Goal: Find specific page/section: Find specific page/section

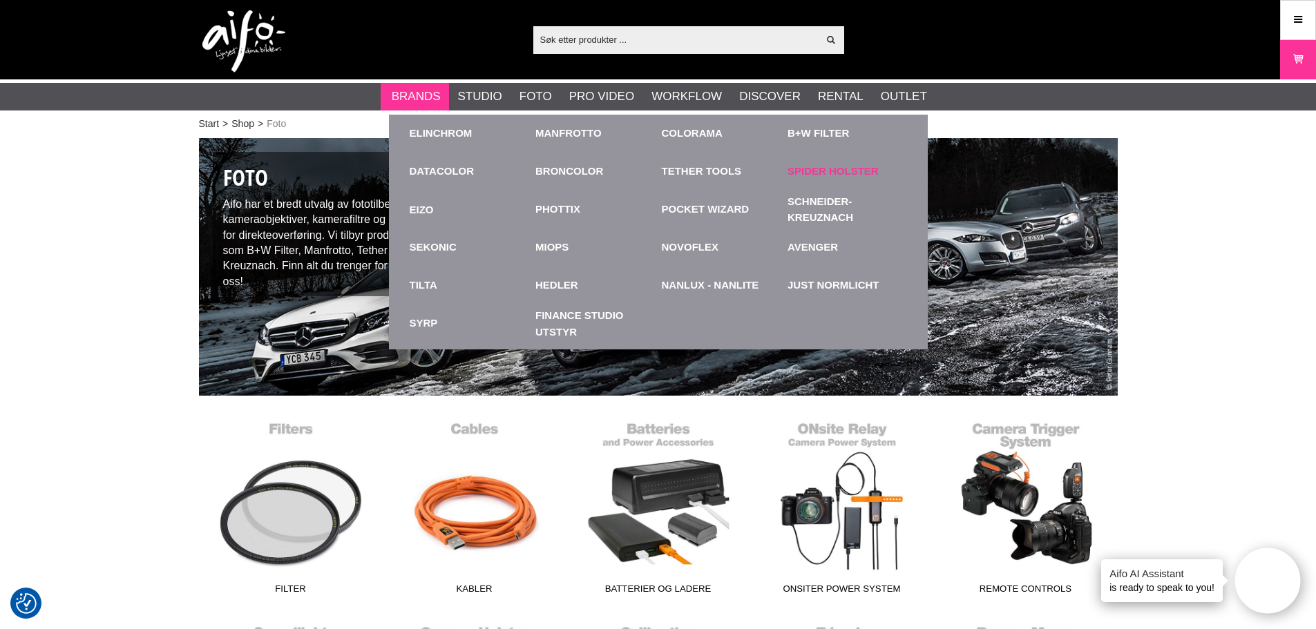
click at [823, 173] on link "Spider Holster" at bounding box center [833, 172] width 91 height 16
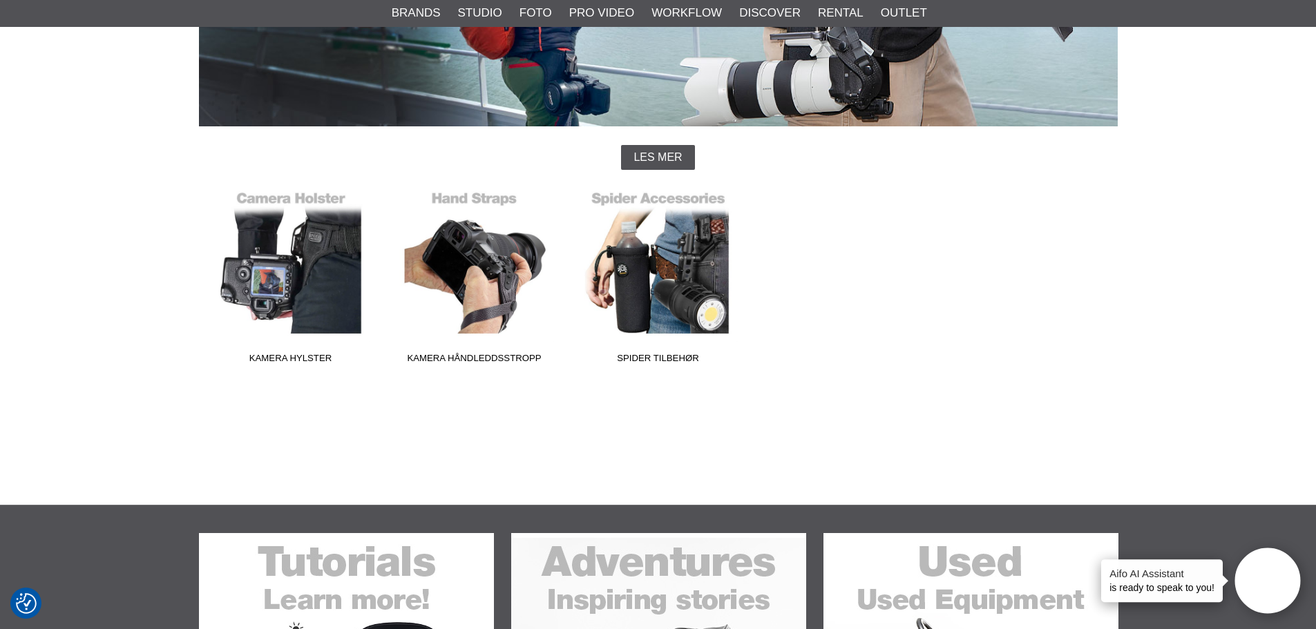
scroll to position [276, 0]
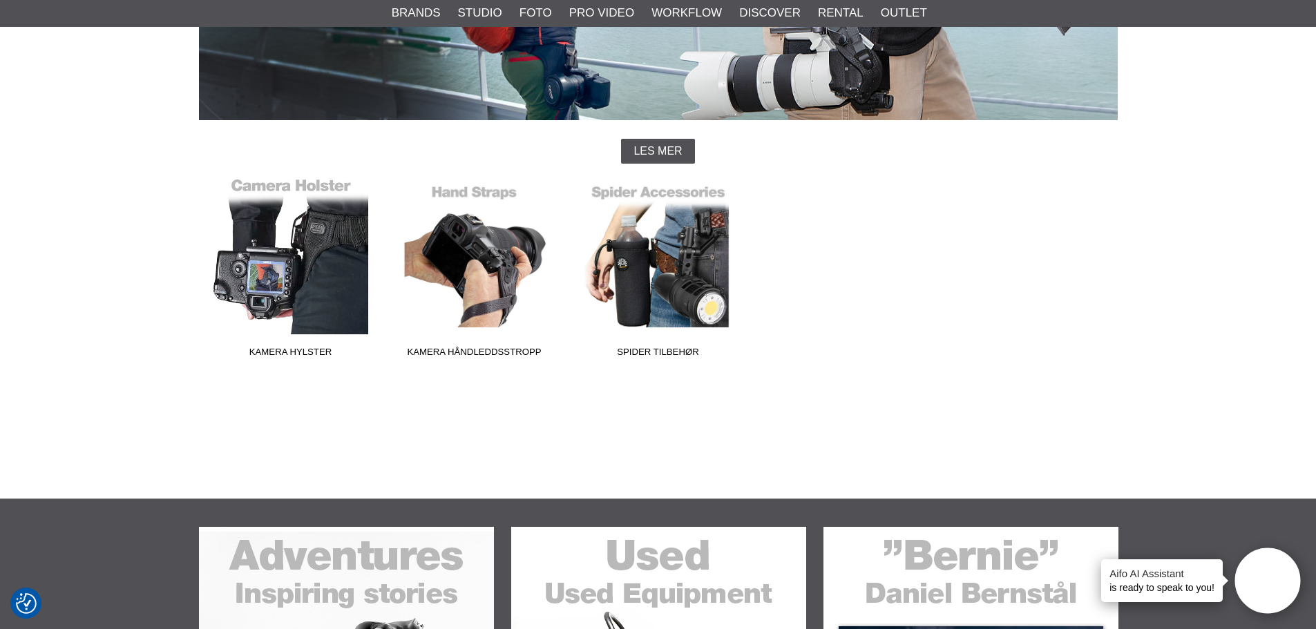
click at [336, 288] on link "Kamera Hylster" at bounding box center [291, 271] width 184 height 187
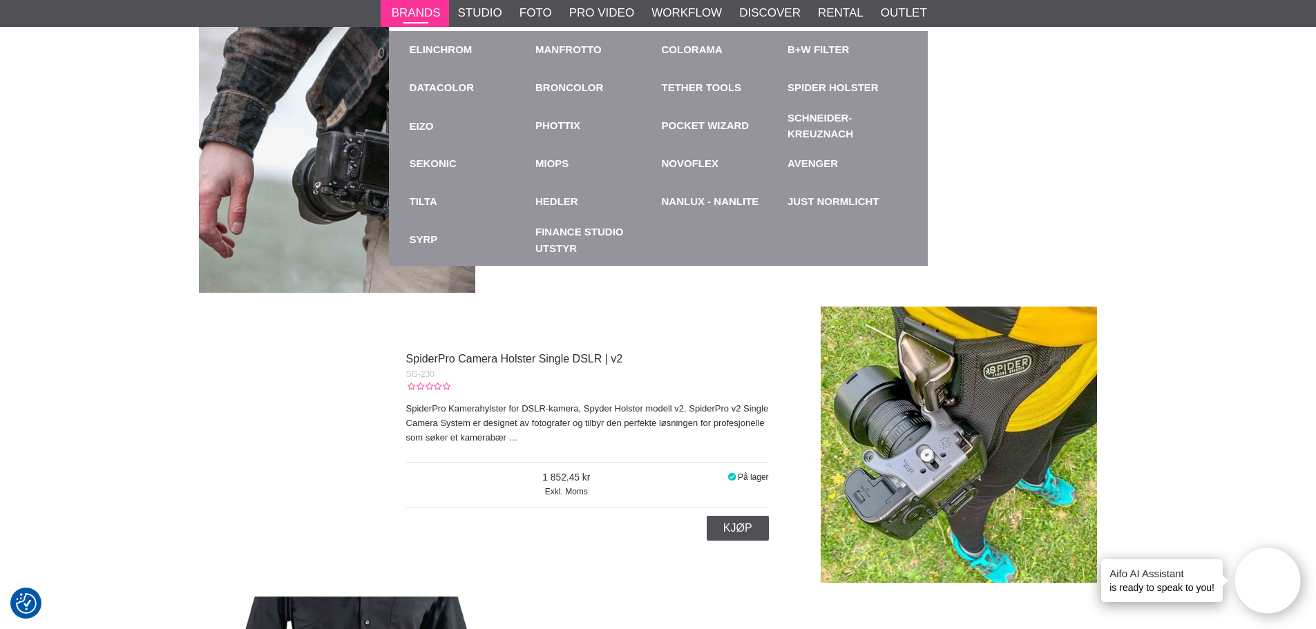
scroll to position [553, 0]
